Goal: Communication & Community: Answer question/provide support

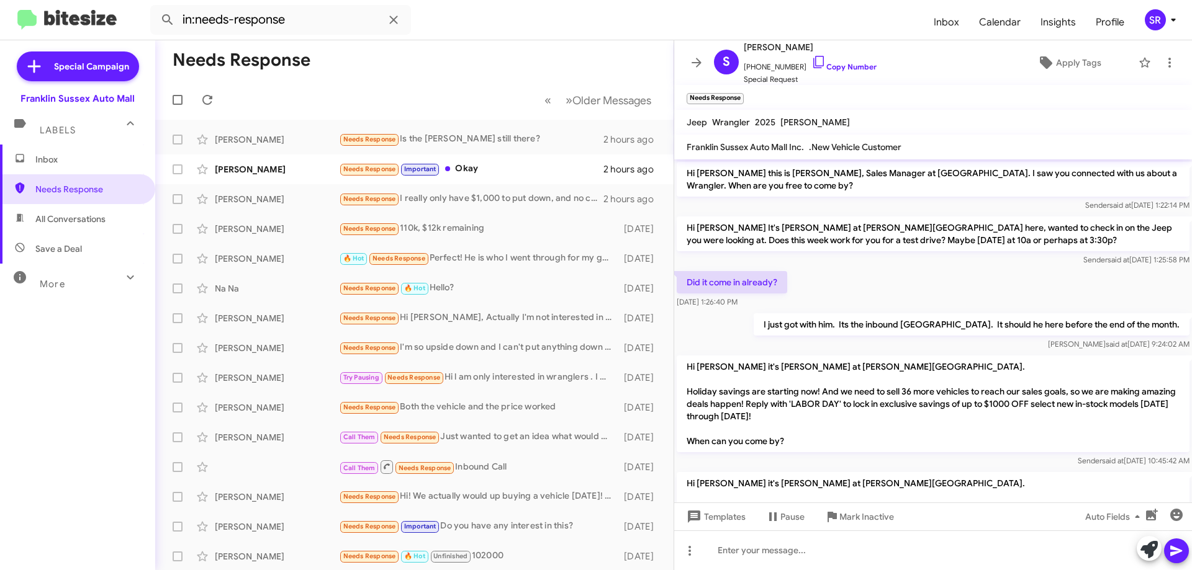
scroll to position [238, 0]
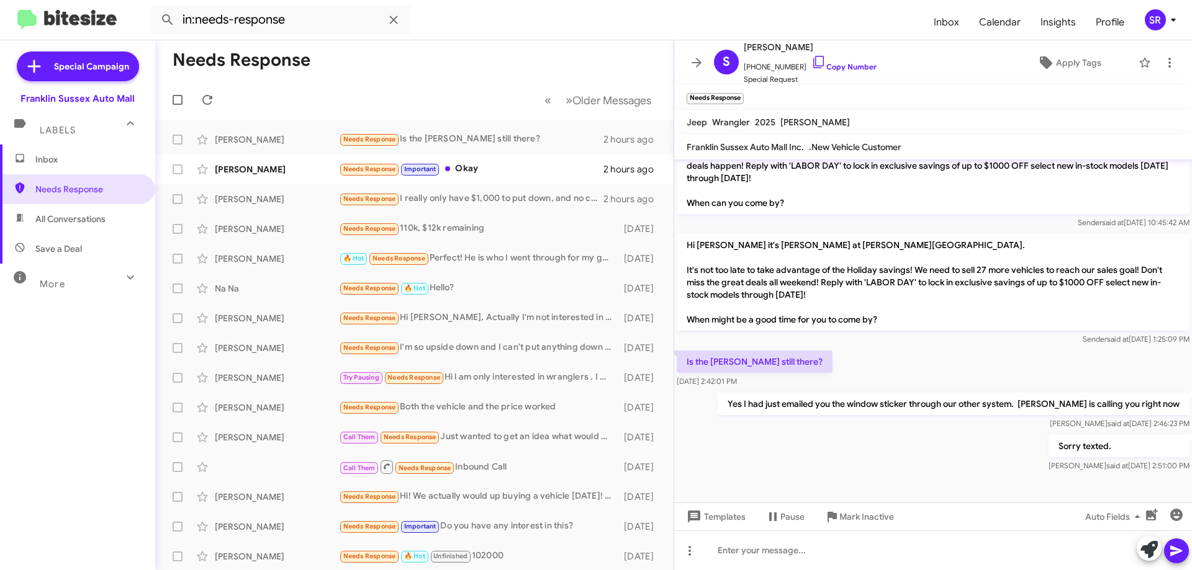
click at [34, 215] on span "All Conversations" at bounding box center [77, 219] width 155 height 30
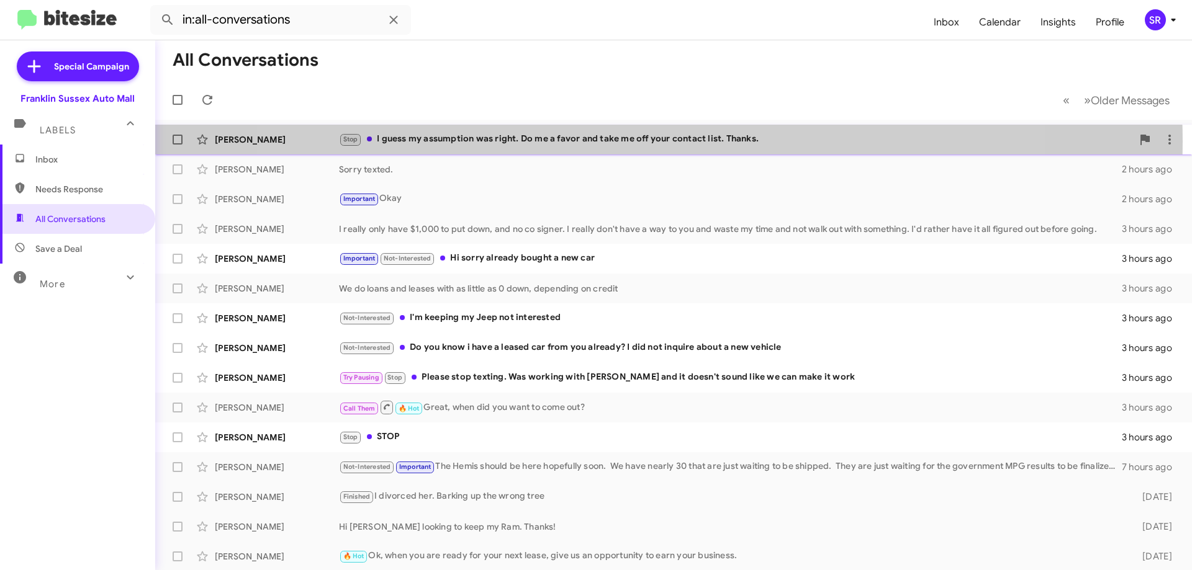
click at [641, 142] on div "Stop I guess my assumption was right. Do me a favor and take me off your contac…" at bounding box center [735, 139] width 793 height 14
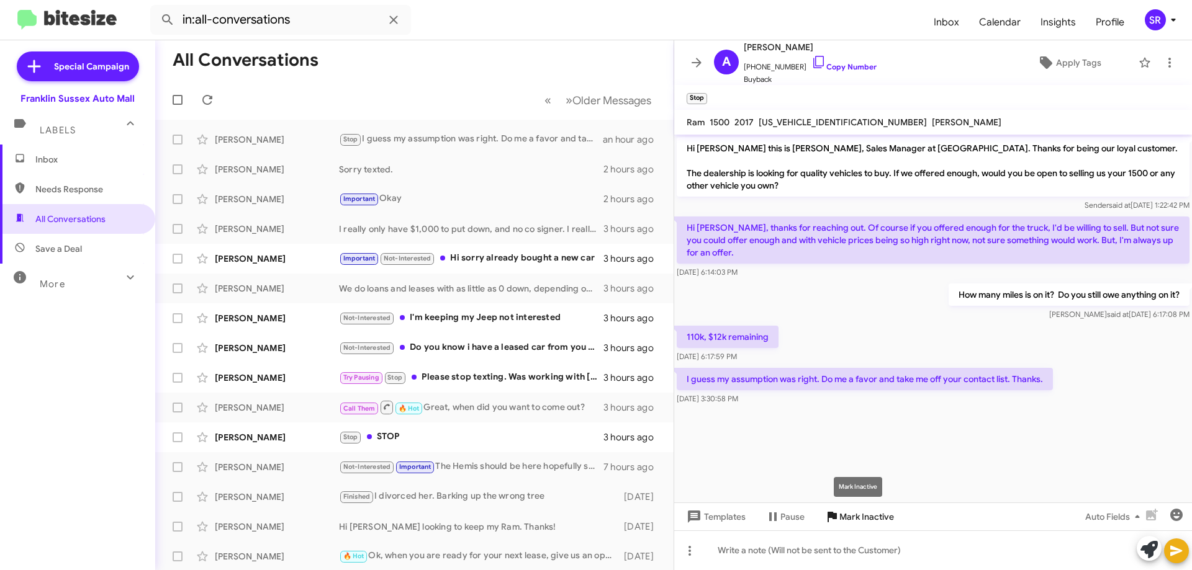
click at [863, 510] on span "Mark Inactive" at bounding box center [866, 517] width 55 height 22
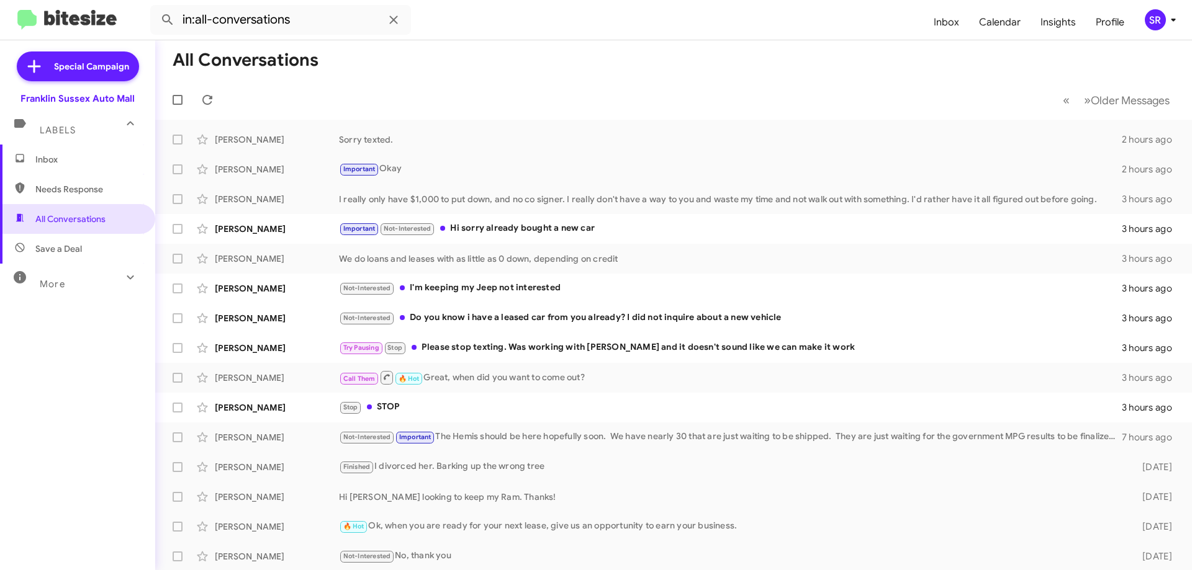
click at [94, 194] on span "Needs Response" at bounding box center [88, 189] width 106 height 12
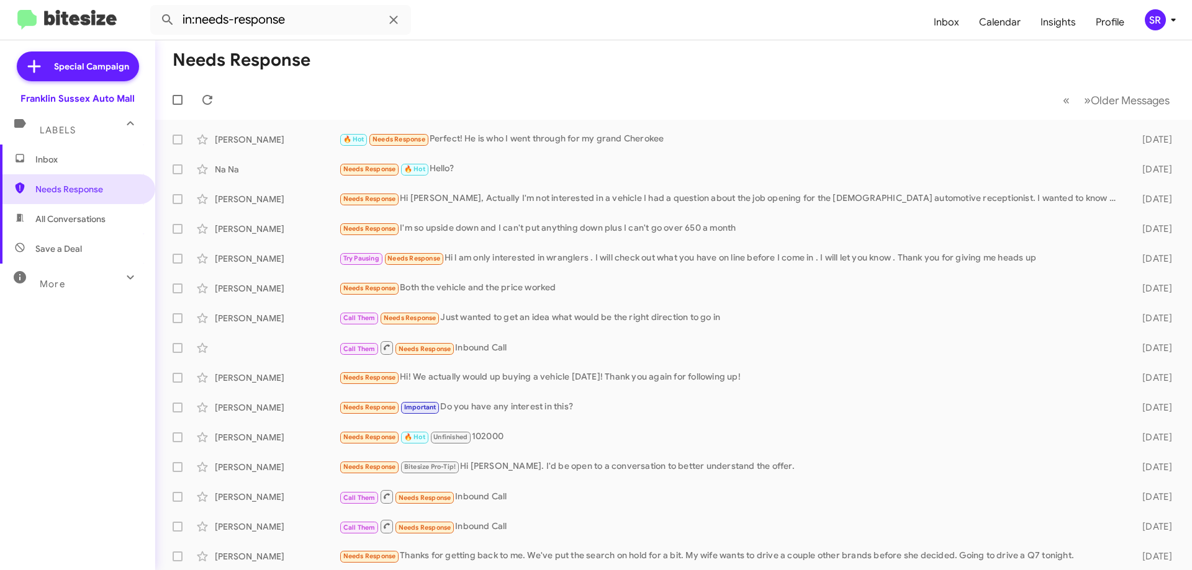
click at [86, 219] on span "All Conversations" at bounding box center [70, 219] width 70 height 12
type input "in:all-conversations"
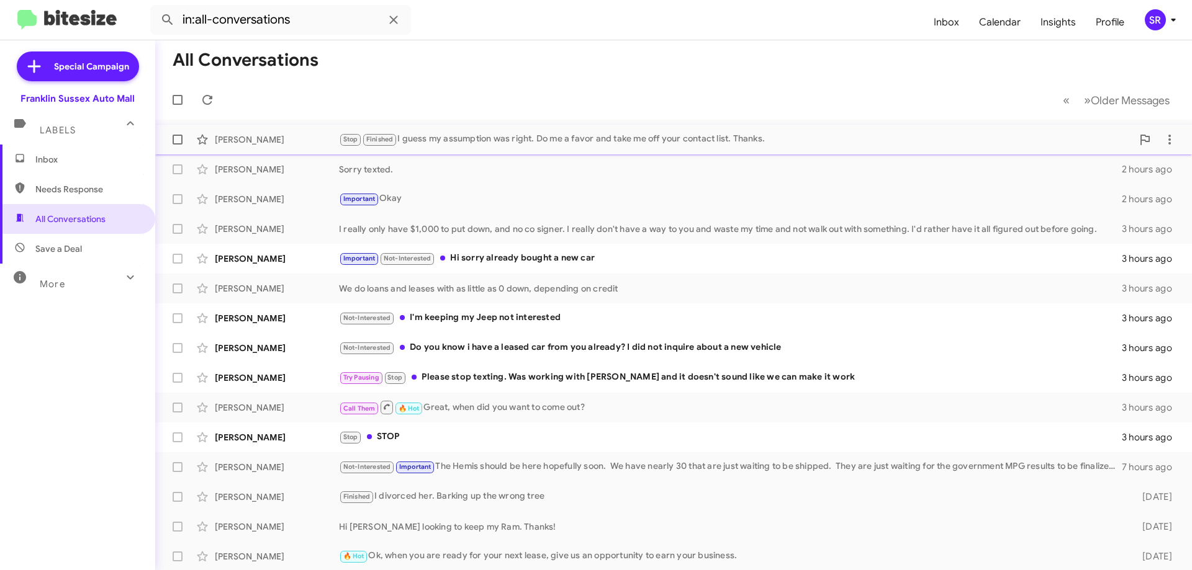
click at [497, 133] on div "Stop Finished I guess my assumption was right. Do me a favor and take me off yo…" at bounding box center [735, 139] width 793 height 14
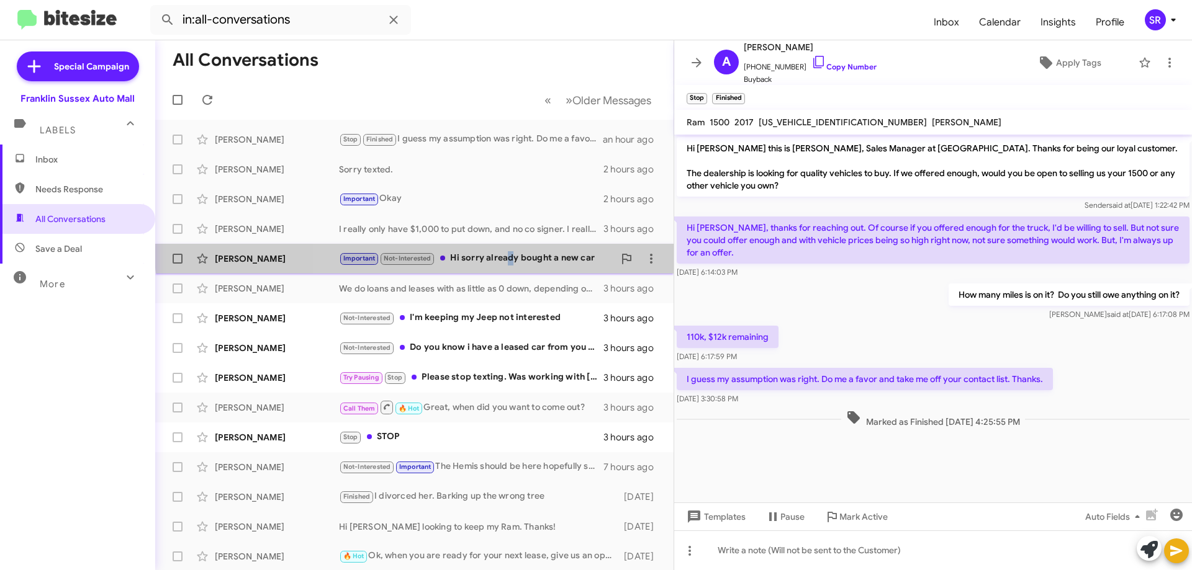
click at [508, 248] on div "[PERSON_NAME] Important Not-Interested Hi sorry already bought a new car 3 hour…" at bounding box center [414, 258] width 498 height 25
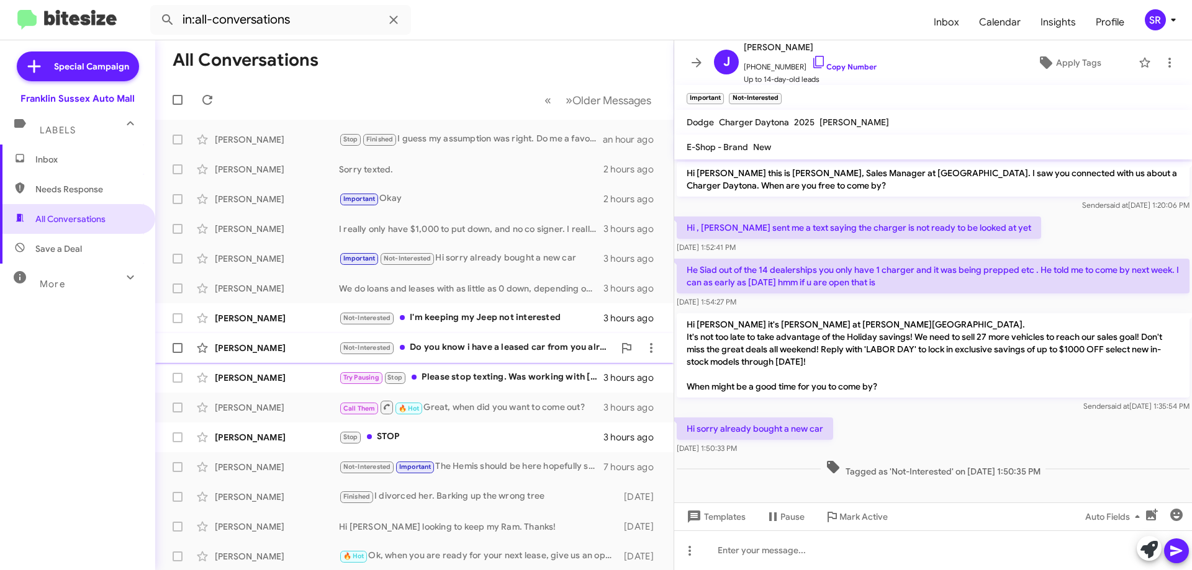
click at [446, 345] on div "Not-Interested Do you know i have a leased car from you already? I did not inqu…" at bounding box center [476, 348] width 275 height 14
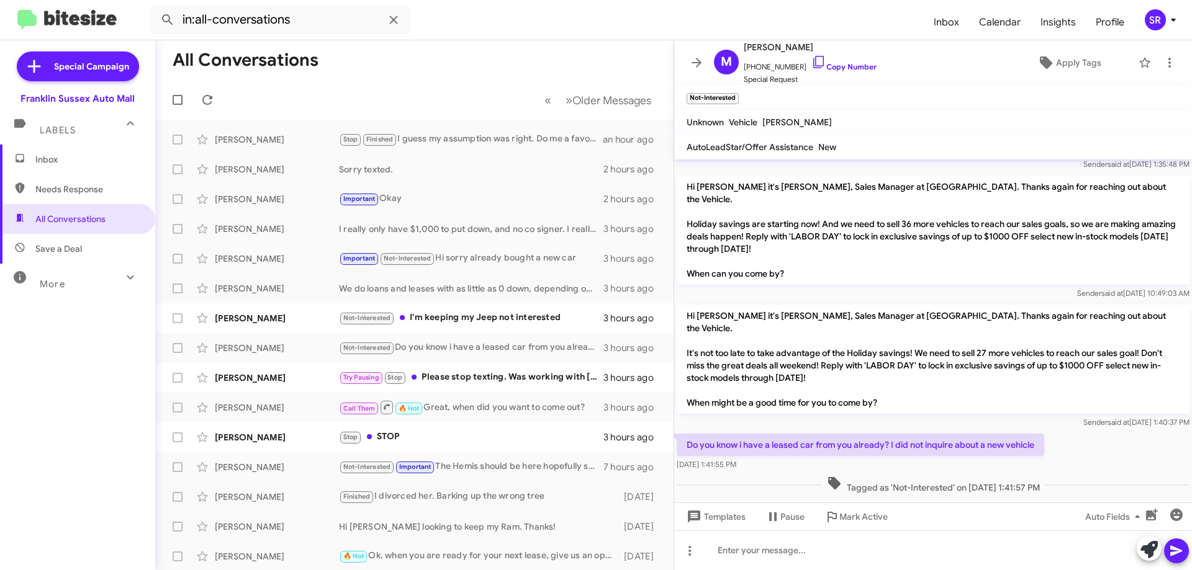
scroll to position [133, 0]
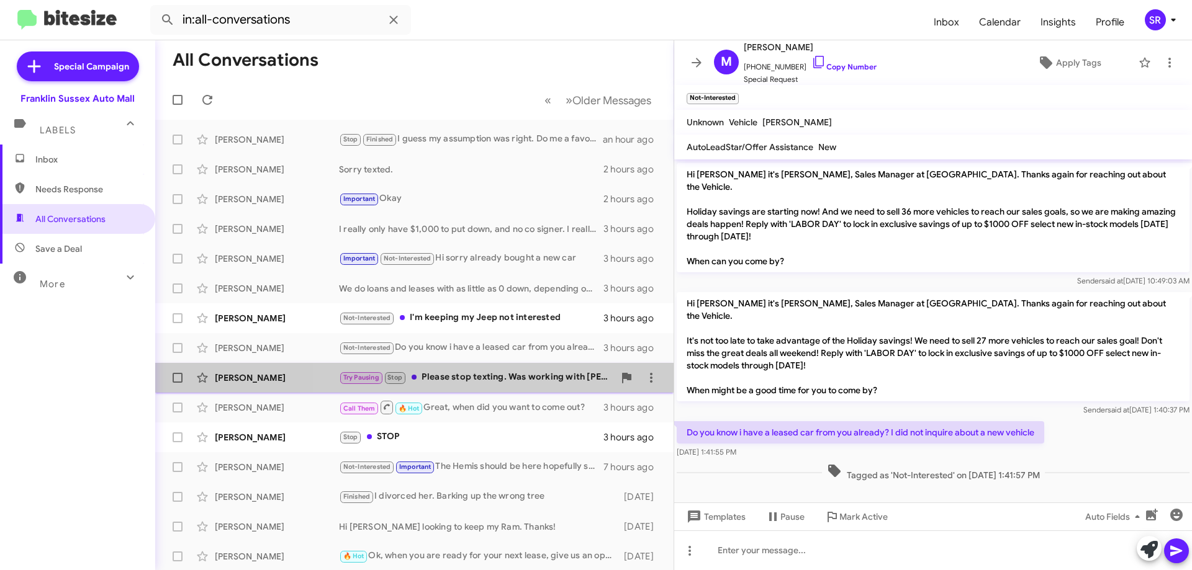
click at [510, 379] on div "Try Pausing Stop Please stop texting. Was working with [PERSON_NAME] and it doe…" at bounding box center [476, 378] width 275 height 14
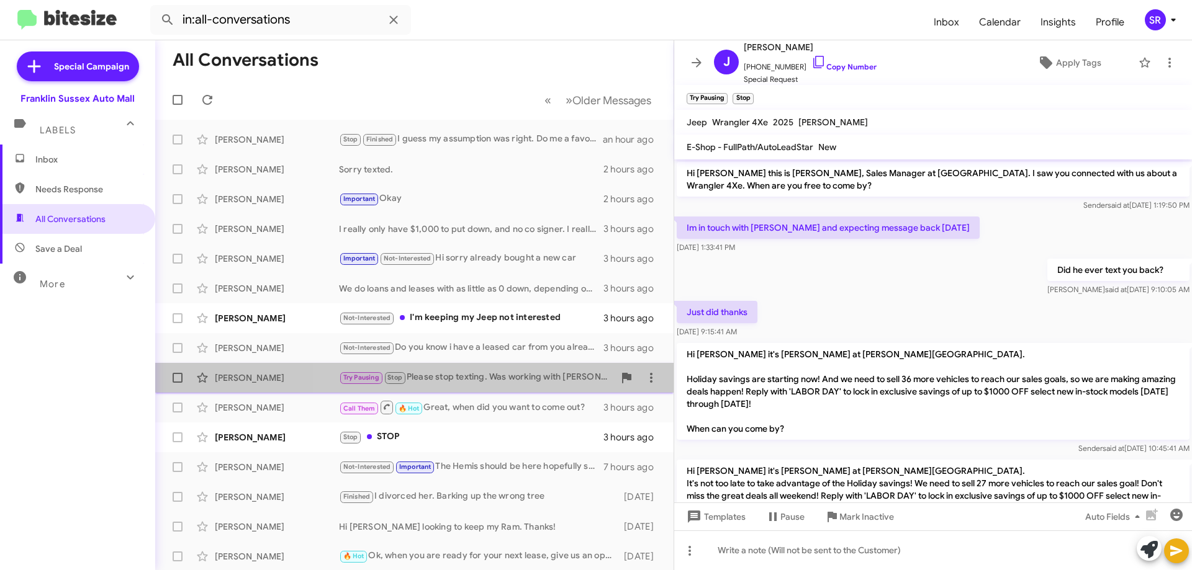
click at [510, 379] on div "Try Pausing Stop Please stop texting. Was working with [PERSON_NAME] and it doe…" at bounding box center [476, 378] width 275 height 14
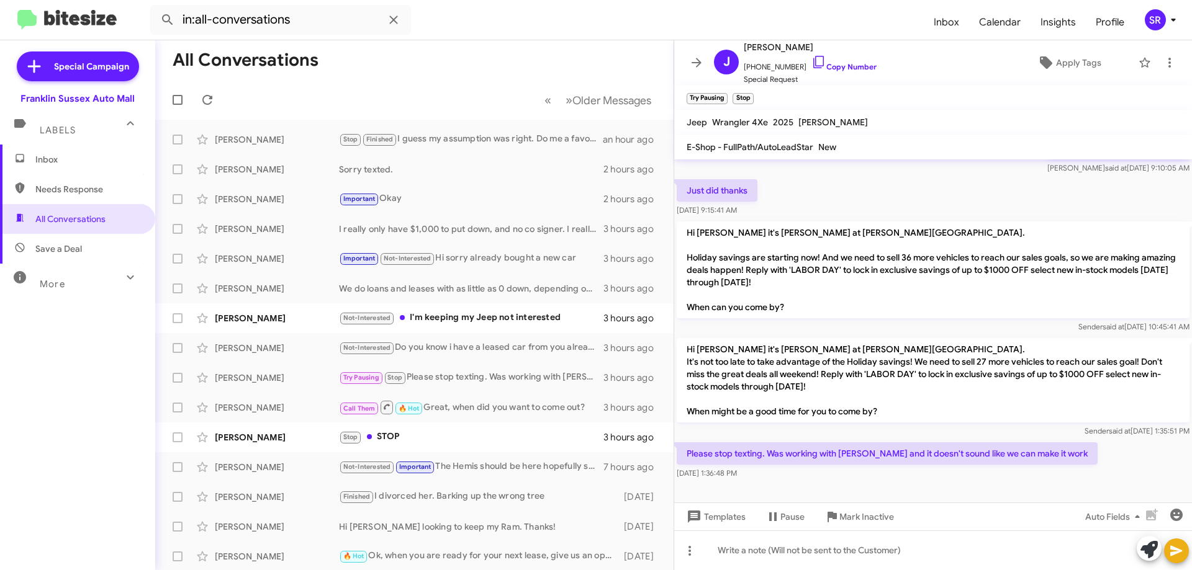
scroll to position [123, 0]
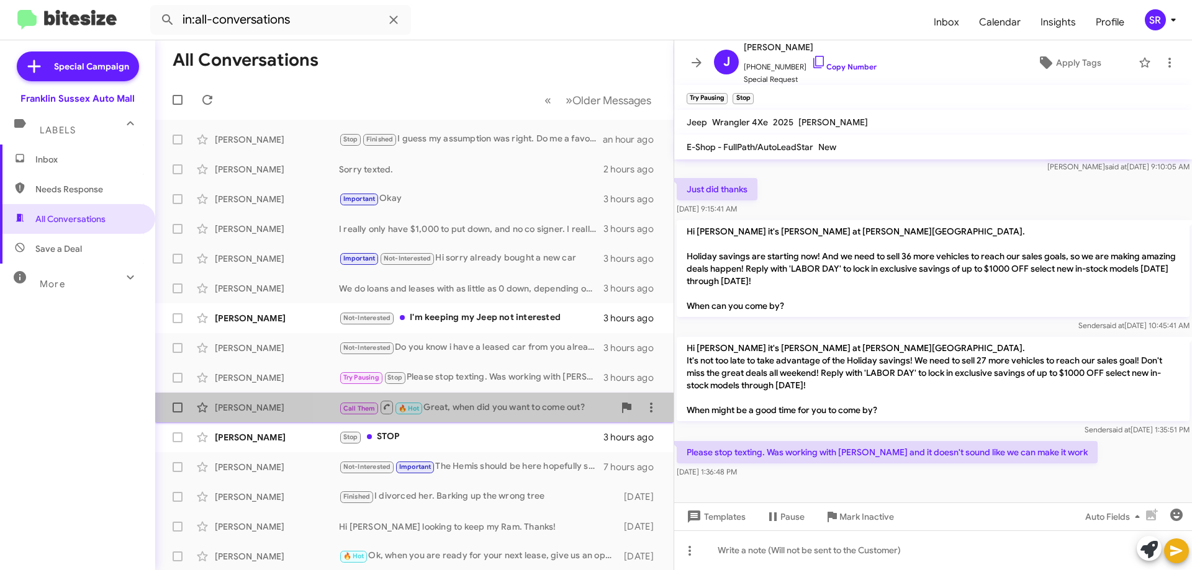
click at [453, 405] on div "Call Them 🔥 Hot Great, when did you want to come out?" at bounding box center [476, 408] width 275 height 16
